Goal: Transaction & Acquisition: Purchase product/service

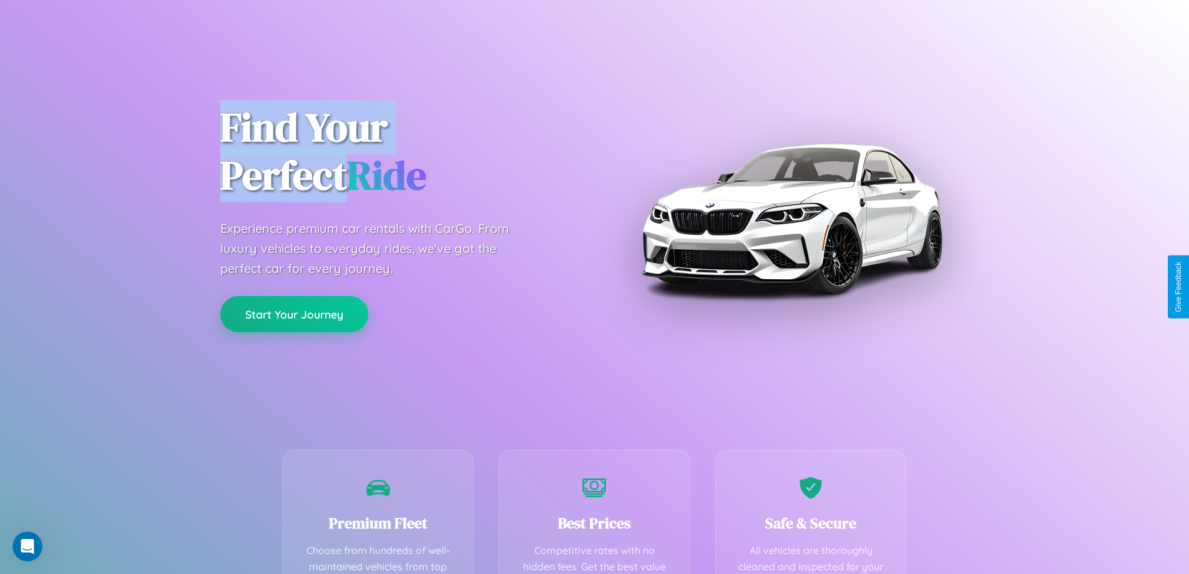
click at [294, 314] on button "Start Your Journey" at bounding box center [294, 314] width 148 height 36
click at [294, 313] on button "Start Your Journey" at bounding box center [294, 314] width 148 height 36
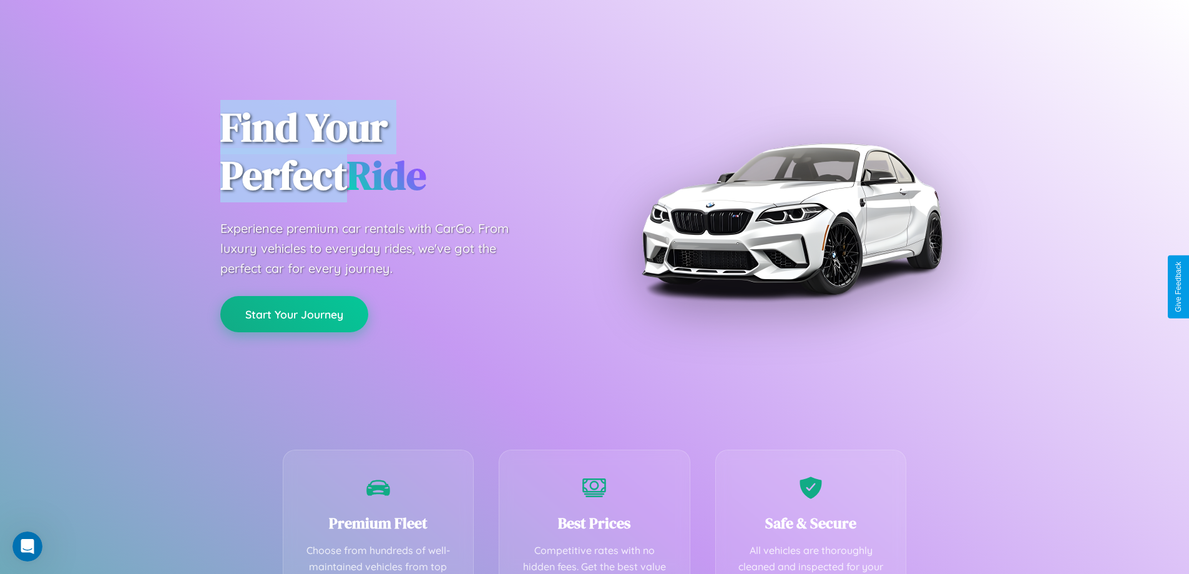
click at [294, 313] on button "Start Your Journey" at bounding box center [294, 314] width 148 height 36
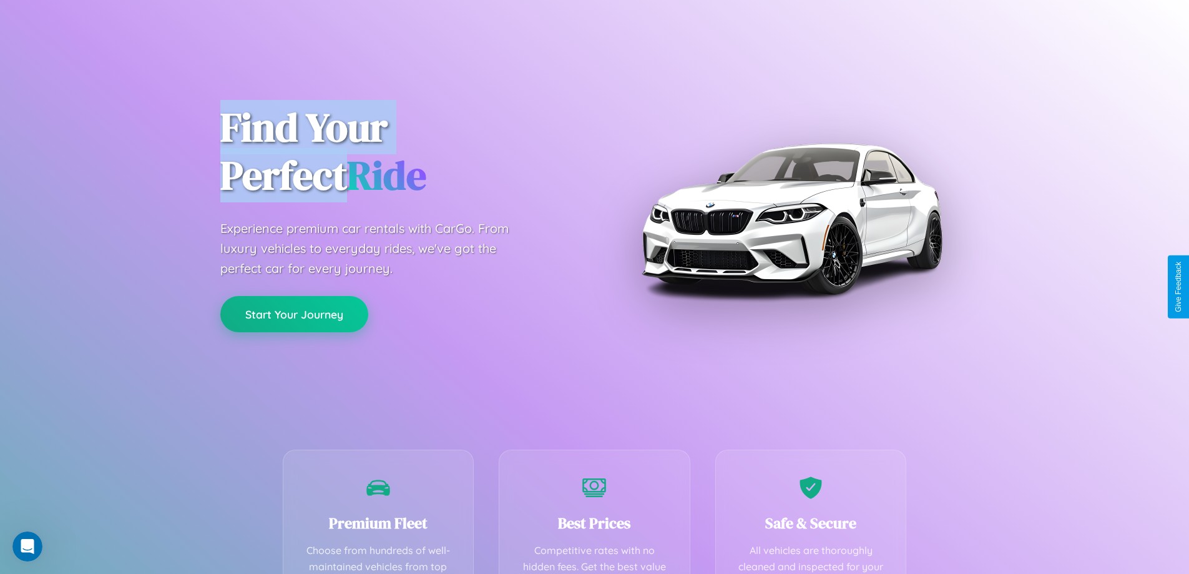
click at [294, 313] on button "Start Your Journey" at bounding box center [294, 314] width 148 height 36
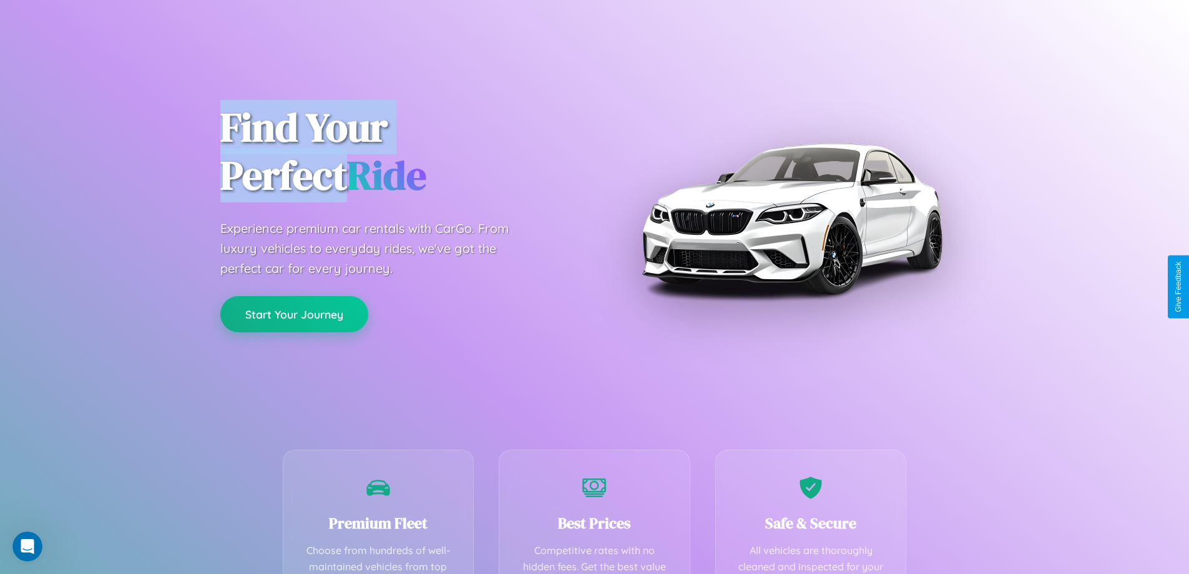
click at [294, 313] on button "Start Your Journey" at bounding box center [294, 314] width 148 height 36
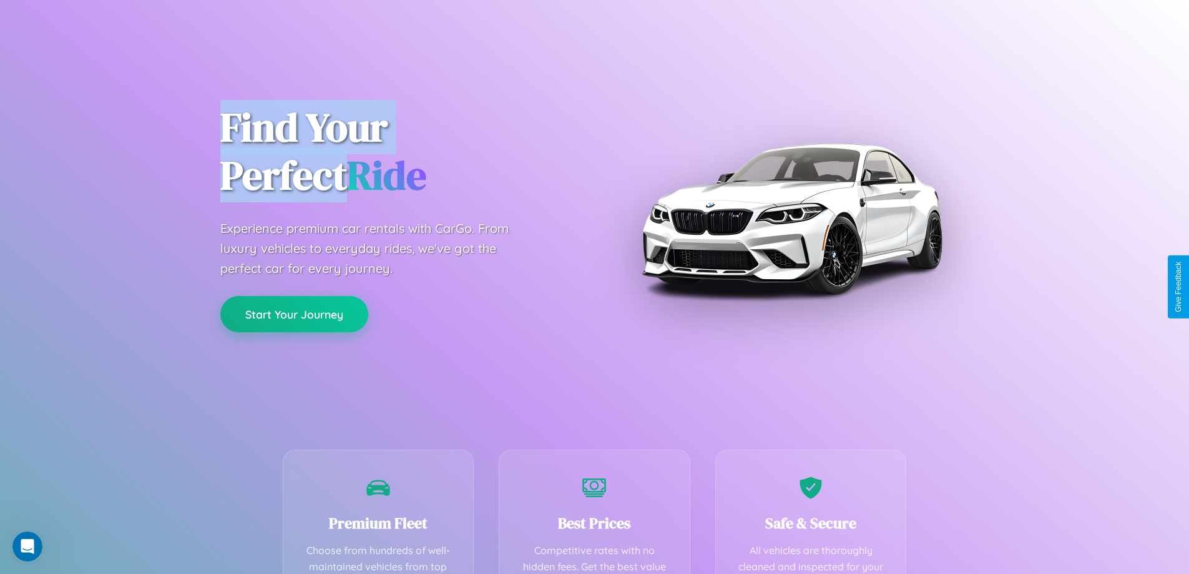
click at [294, 313] on button "Start Your Journey" at bounding box center [294, 314] width 148 height 36
